Goal: Task Accomplishment & Management: Complete application form

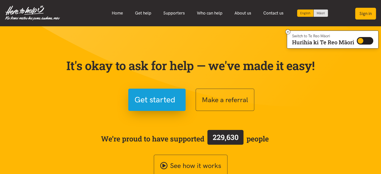
click at [368, 12] on button "Sign in" at bounding box center [365, 14] width 21 height 12
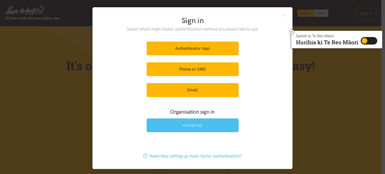
click at [191, 125] on img at bounding box center [192, 126] width 21 height 4
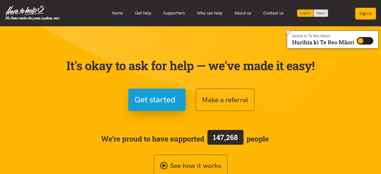
click at [358, 11] on button "Sign in" at bounding box center [365, 14] width 21 height 12
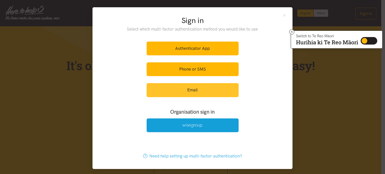
click at [176, 85] on link "Email" at bounding box center [193, 90] width 92 height 14
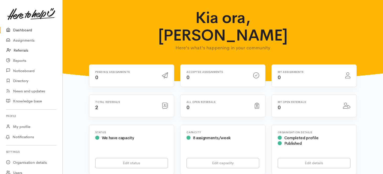
click at [21, 51] on link "Referrals" at bounding box center [31, 50] width 62 height 10
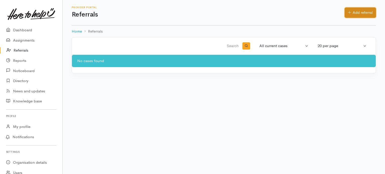
click at [359, 9] on link "Add referral" at bounding box center [360, 13] width 31 height 10
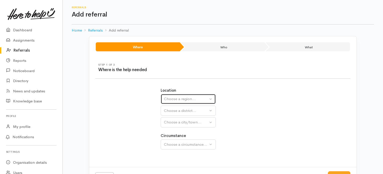
click at [205, 96] on button "Choose a region..." at bounding box center [188, 99] width 55 height 10
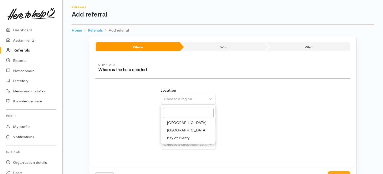
click at [190, 138] on link "Bay of Plenty" at bounding box center [188, 138] width 55 height 8
select select "4"
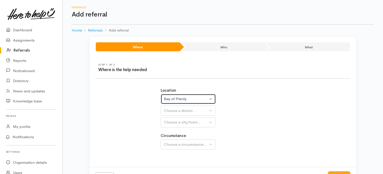
select select
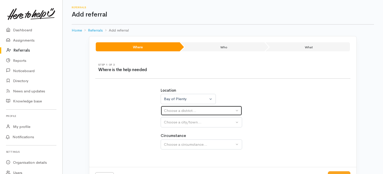
click at [236, 108] on button "Choose a district..." at bounding box center [201, 111] width 81 height 10
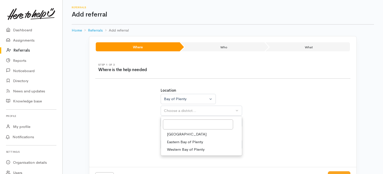
click at [190, 134] on link "[GEOGRAPHIC_DATA]" at bounding box center [201, 135] width 81 height 8
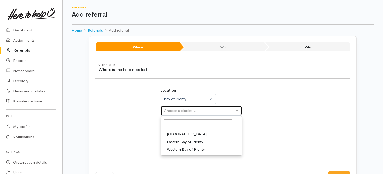
select select "6"
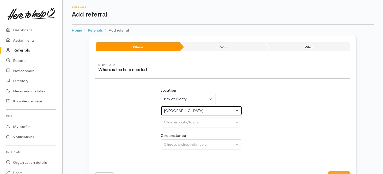
select select
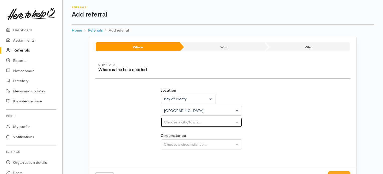
click at [206, 120] on div "Choose a city/town..." at bounding box center [199, 123] width 70 height 6
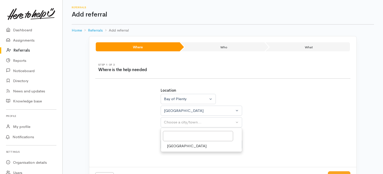
click at [178, 145] on span "[GEOGRAPHIC_DATA]" at bounding box center [187, 146] width 40 height 6
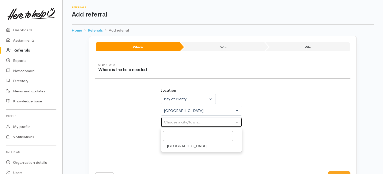
select select "4"
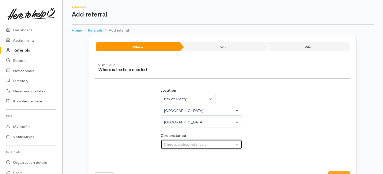
click at [182, 143] on div "Choose a circumstance..." at bounding box center [199, 145] width 70 height 6
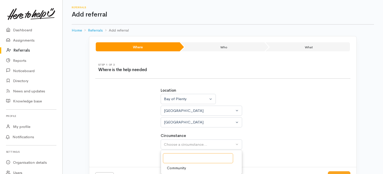
scroll to position [19, 0]
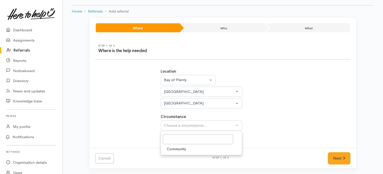
click at [175, 144] on div at bounding box center [201, 139] width 81 height 12
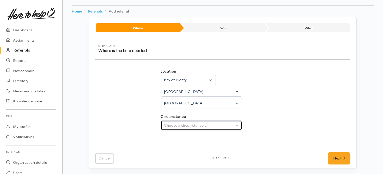
click at [177, 125] on div "Choose a circumstance..." at bounding box center [199, 126] width 70 height 6
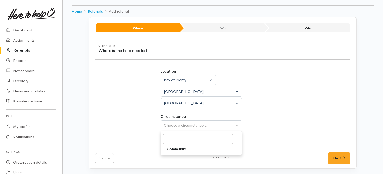
click at [178, 149] on span "Community" at bounding box center [176, 149] width 19 height 6
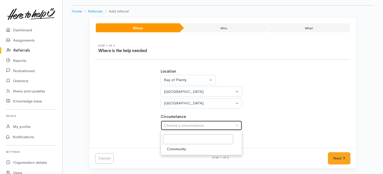
select select "2"
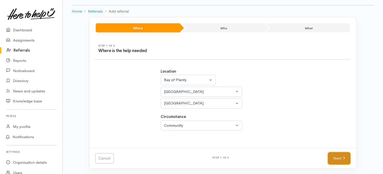
click at [338, 157] on link "Next" at bounding box center [339, 158] width 23 height 12
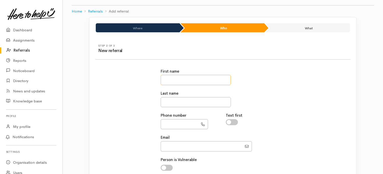
click at [202, 75] on input "text" at bounding box center [196, 80] width 70 height 10
type input "*"
type input "***"
type input "*****"
click at [171, 127] on input "text" at bounding box center [180, 124] width 38 height 10
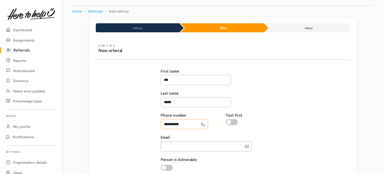
type input "**********"
click at [231, 122] on input "checkbox" at bounding box center [232, 122] width 12 height 6
checkbox input "true"
click at [202, 147] on input "Email" at bounding box center [201, 146] width 81 height 10
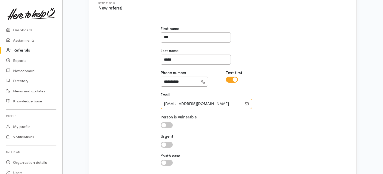
scroll to position [61, 0]
type input "[EMAIL_ADDRESS][DOMAIN_NAME]"
drag, startPoint x: 382, startPoint y: 65, endPoint x: 385, endPoint y: 89, distance: 23.9
click at [383, 89] on html "Support Your 'Here to help u' liaison Your contact within the 'Here to help u' …" at bounding box center [191, 26] width 383 height 174
click at [163, 143] on input "checkbox" at bounding box center [167, 145] width 12 height 6
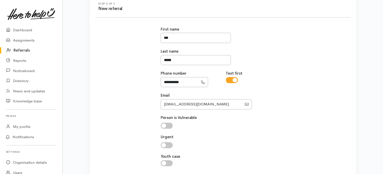
checkbox input "true"
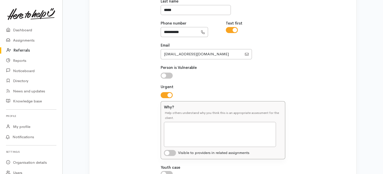
scroll to position [143, 0]
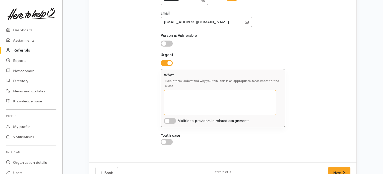
click at [175, 96] on textarea "Why?" at bounding box center [220, 102] width 112 height 25
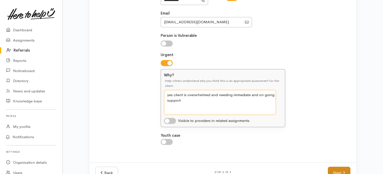
type textarea "yes client is overwhelmed and needing immediate and on going support"
click at [340, 170] on link "Next" at bounding box center [339, 173] width 23 height 12
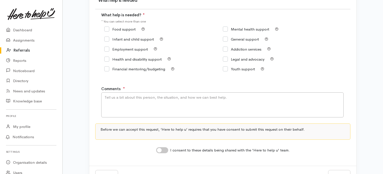
scroll to position [33, 0]
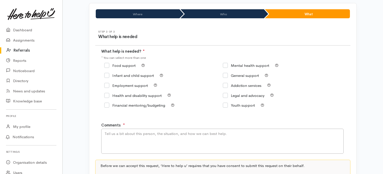
click at [107, 64] on input "Food support" at bounding box center [119, 66] width 31 height 4
checkbox input "true"
click at [225, 75] on input "General support" at bounding box center [241, 76] width 36 height 4
checkbox input "true"
click at [236, 142] on textarea "Comments" at bounding box center [222, 141] width 242 height 25
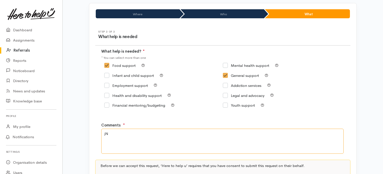
type textarea "j"
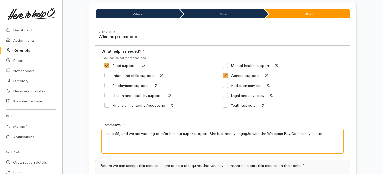
click at [247, 133] on textarea "Jan is 66, and we are wanting to refer her into super support. She is currently…" at bounding box center [222, 141] width 242 height 25
click at [324, 137] on textarea "Jan is 66, and we are wanting to refer her into super support. She is currently…" at bounding box center [222, 141] width 242 height 25
click at [328, 135] on textarea "Jan is 66, and we are wanting to refer her into super support. She is currently…" at bounding box center [222, 141] width 242 height 25
click at [327, 133] on textarea "Jan is 66, and we are wanting to refer her into super support. She is currently…" at bounding box center [222, 141] width 242 height 25
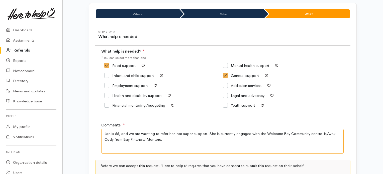
click at [335, 135] on textarea "Jan is 66, and we are wanting to refer her into super support. She is currently…" at bounding box center [222, 141] width 242 height 25
click at [209, 134] on textarea "Jan is 66, and we are wanting to refer her into super support. She is currently…" at bounding box center [222, 141] width 242 height 25
click at [170, 143] on textarea "Jan is 66, and we are wanting to refer her into super support. She is currently…" at bounding box center [222, 141] width 242 height 25
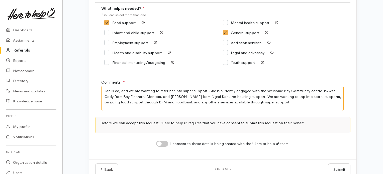
scroll to position [81, 0]
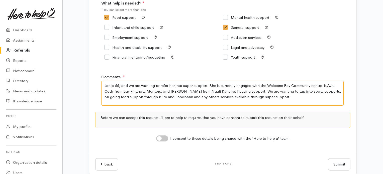
click at [335, 86] on textarea "Jan is 66, and we are wanting to refer her into super support. She is currently…" at bounding box center [222, 93] width 242 height 25
type textarea "Jan is 66, and we are wanting to refer her into super support. She is currently…"
click at [161, 139] on input "I consent to these details being shared with the 'Here to help u' team." at bounding box center [162, 139] width 12 height 6
checkbox input "true"
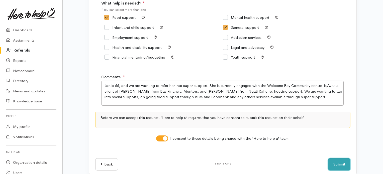
click at [344, 161] on button "Submit" at bounding box center [339, 164] width 22 height 12
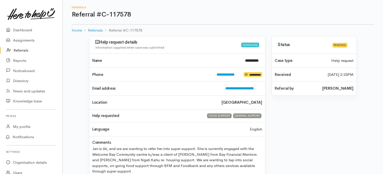
scroll to position [4, 0]
